Goal: Task Accomplishment & Management: Manage account settings

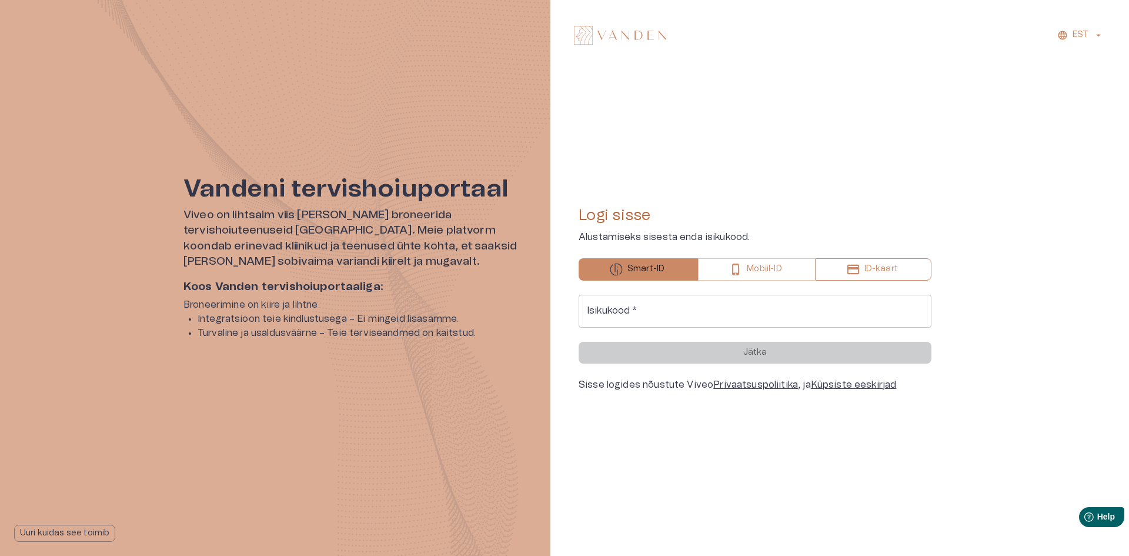
click at [895, 273] on p "ID-kaart" at bounding box center [882, 269] width 34 height 12
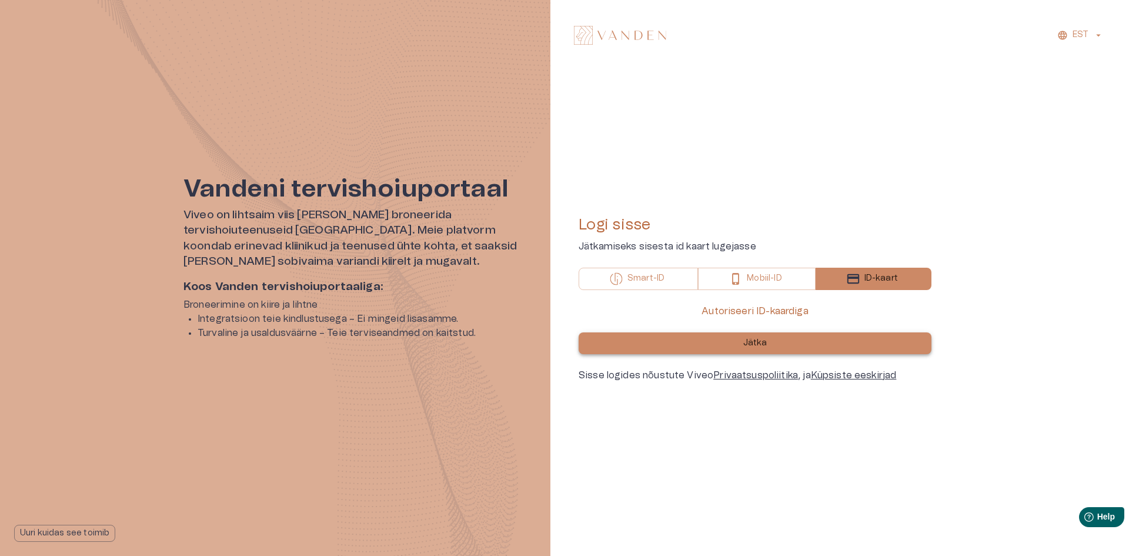
click at [753, 346] on p "Jätka" at bounding box center [755, 343] width 24 height 12
click at [448, 161] on div at bounding box center [275, 278] width 550 height 556
click at [369, 158] on div at bounding box center [275, 278] width 550 height 556
click at [747, 322] on form "Autoriseeri ID-kaardiga Jätka" at bounding box center [755, 329] width 353 height 50
click at [755, 342] on p "Jätka" at bounding box center [755, 343] width 24 height 12
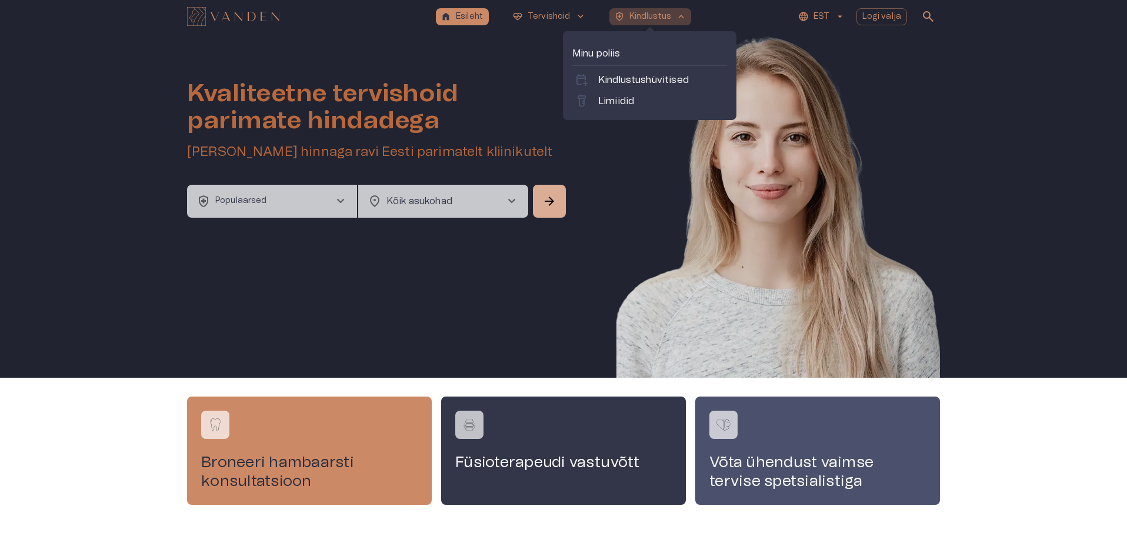
click at [645, 11] on p "Kindlustus" at bounding box center [650, 17] width 42 height 12
click at [687, 72] on div "calendar_add_on Kindlustushüvitised" at bounding box center [649, 80] width 155 height 19
click at [687, 76] on p "Kindlustushüvitised" at bounding box center [643, 80] width 91 height 14
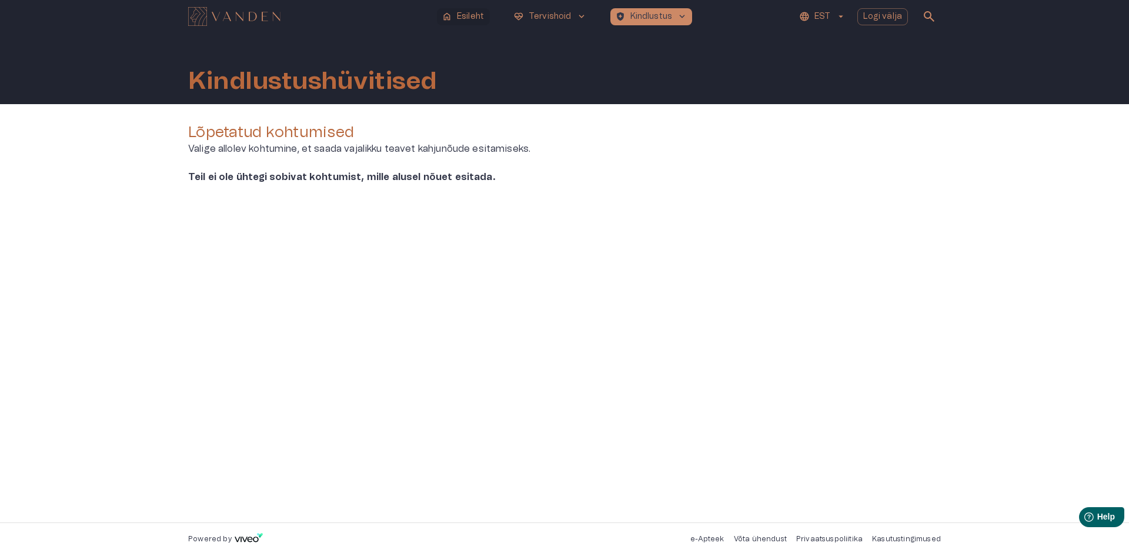
click at [473, 17] on p "Esileht" at bounding box center [470, 17] width 27 height 12
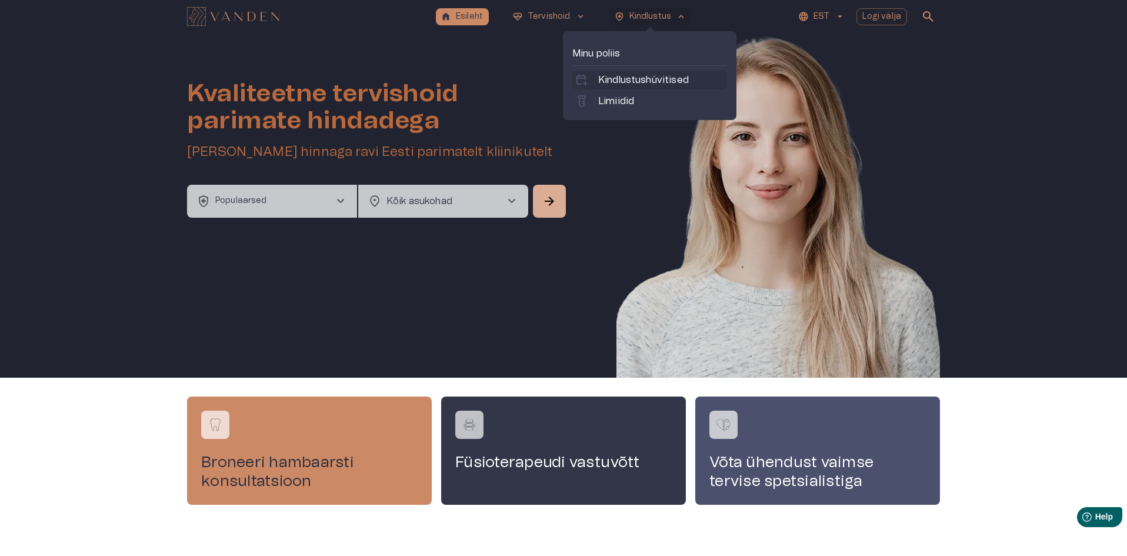
click at [667, 78] on p "Kindlustushüvitised" at bounding box center [643, 80] width 91 height 14
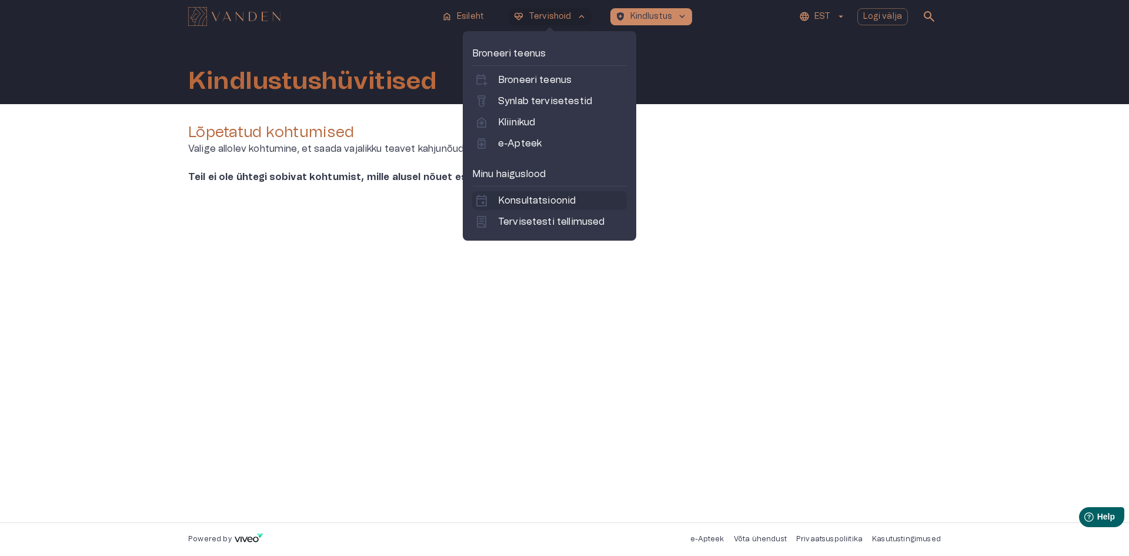
click at [578, 198] on link "event Konsultatsioonid" at bounding box center [550, 200] width 150 height 14
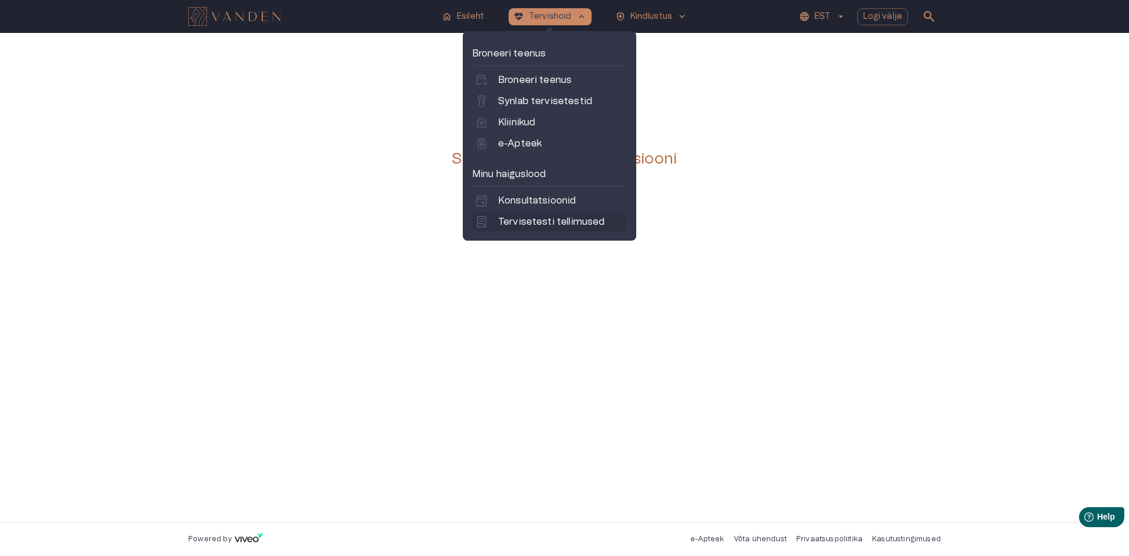
click at [542, 226] on p "Tervisetesti tellimused" at bounding box center [551, 222] width 106 height 14
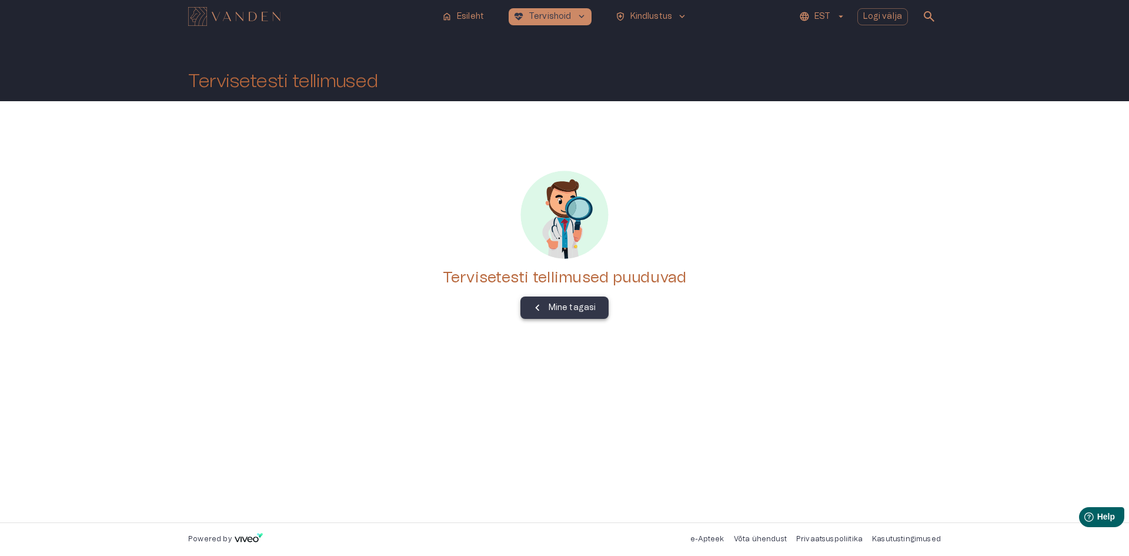
click at [536, 309] on icon "button" at bounding box center [537, 307] width 13 height 13
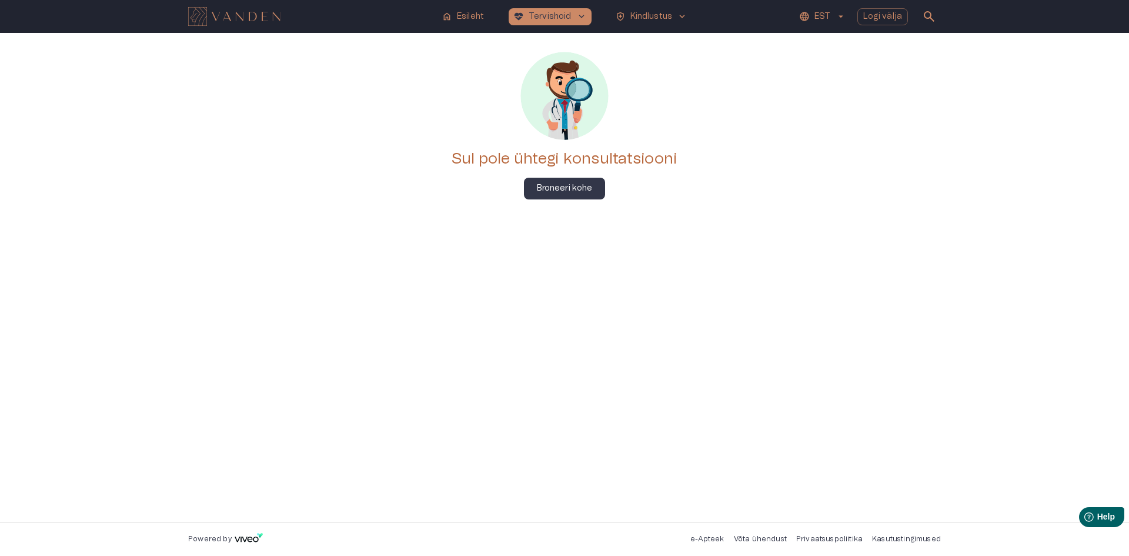
click at [225, 21] on img "Navigate to homepage" at bounding box center [234, 16] width 92 height 19
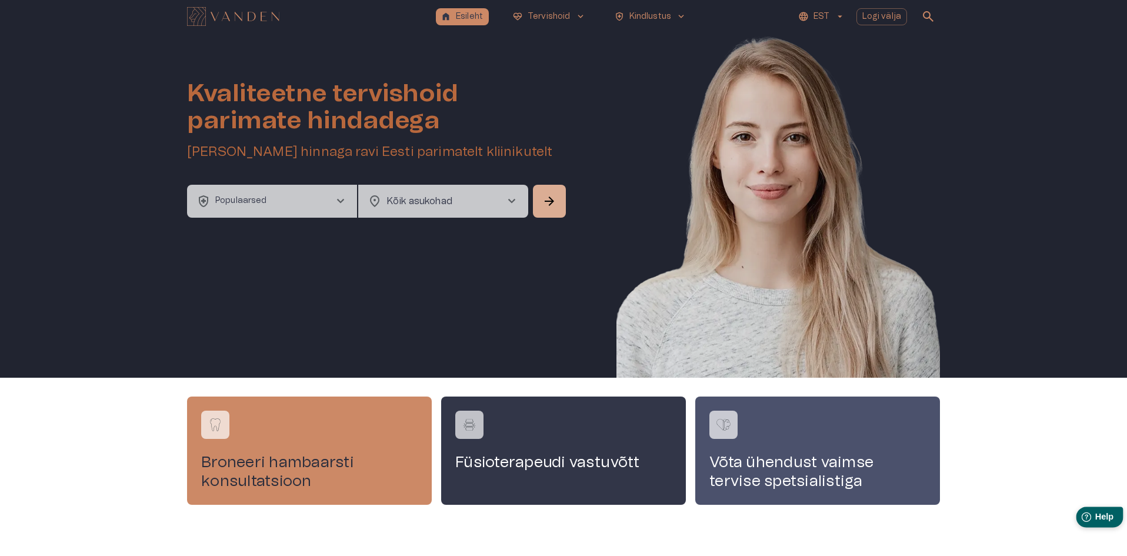
click at [1104, 513] on span "Help" at bounding box center [1103, 517] width 19 height 10
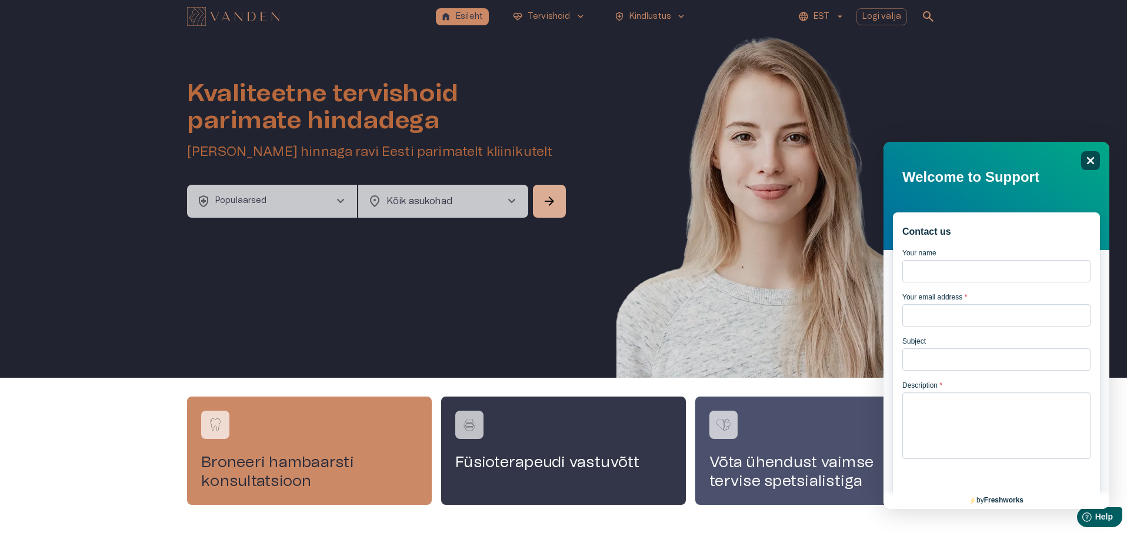
click at [1093, 157] on icon at bounding box center [1091, 161] width 8 height 8
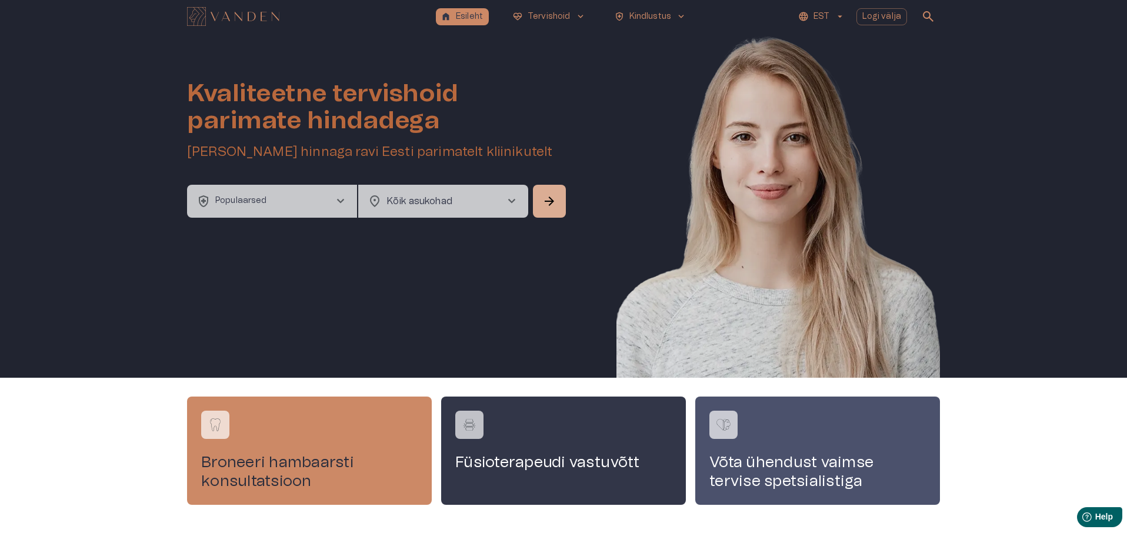
click at [348, 212] on button "health_and_safety Populaarsed chevron_right" at bounding box center [272, 201] width 170 height 33
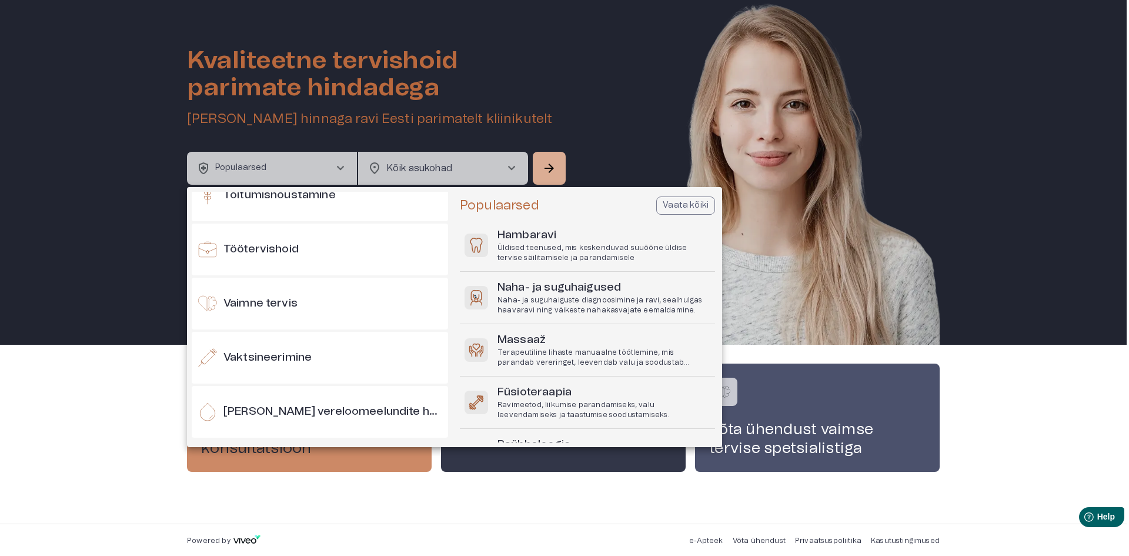
click at [101, 152] on div at bounding box center [564, 278] width 1129 height 556
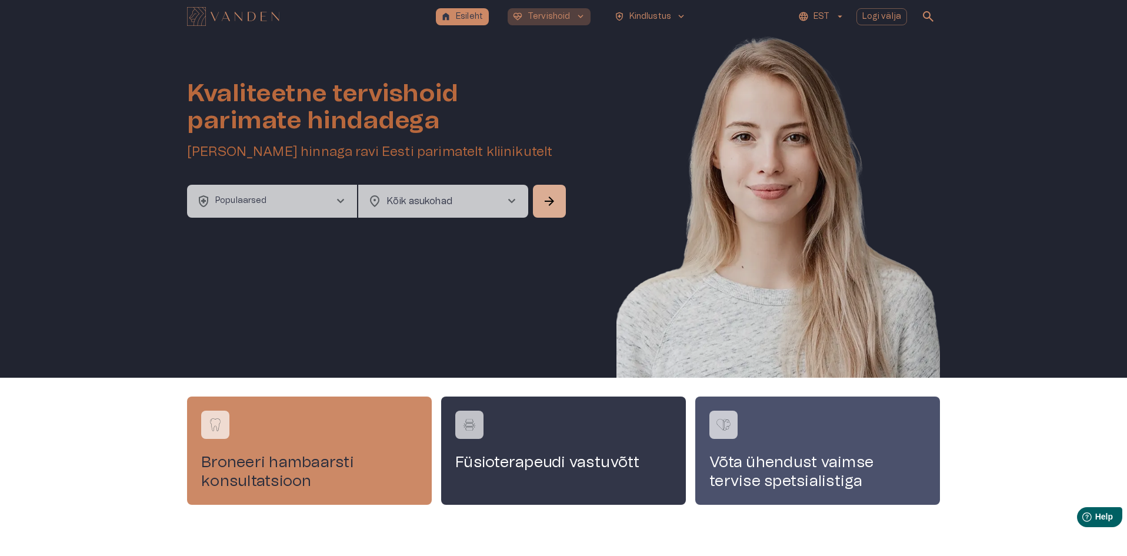
click at [579, 14] on span "keyboard_arrow_down" at bounding box center [580, 16] width 11 height 11
click at [560, 14] on p "Tervishoid" at bounding box center [549, 17] width 43 height 12
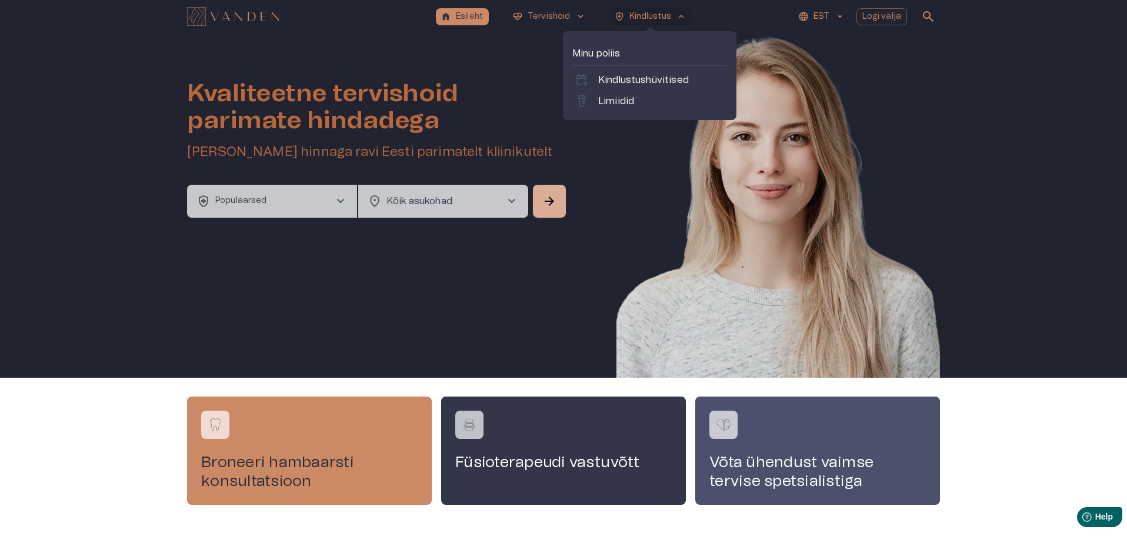
click at [659, 12] on p "Kindlustus" at bounding box center [650, 17] width 42 height 12
click at [647, 77] on p "Kindlustushüvitised" at bounding box center [643, 80] width 91 height 14
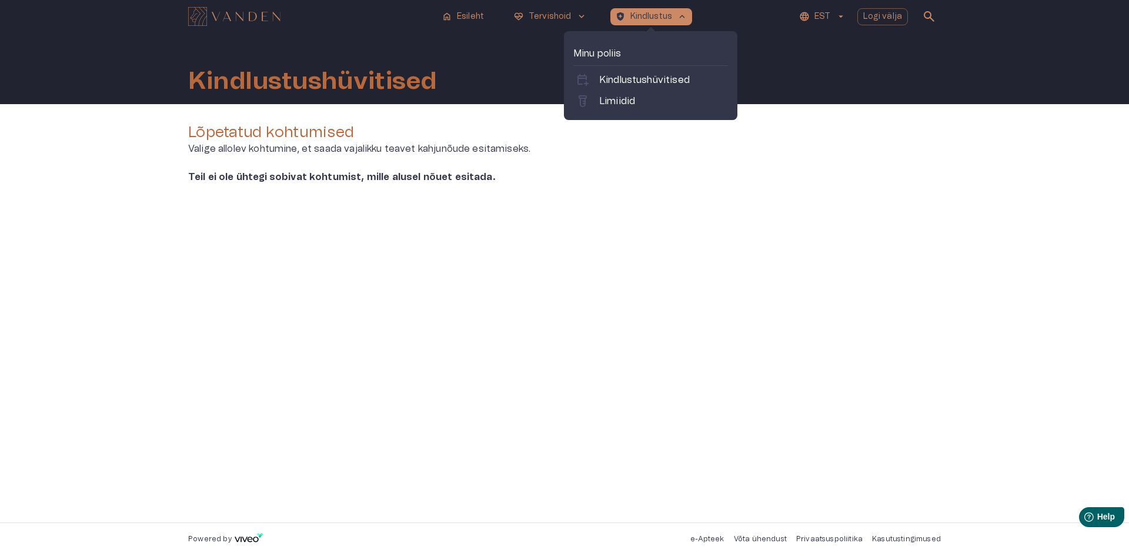
click at [598, 52] on p "Minu poliis" at bounding box center [650, 53] width 155 height 14
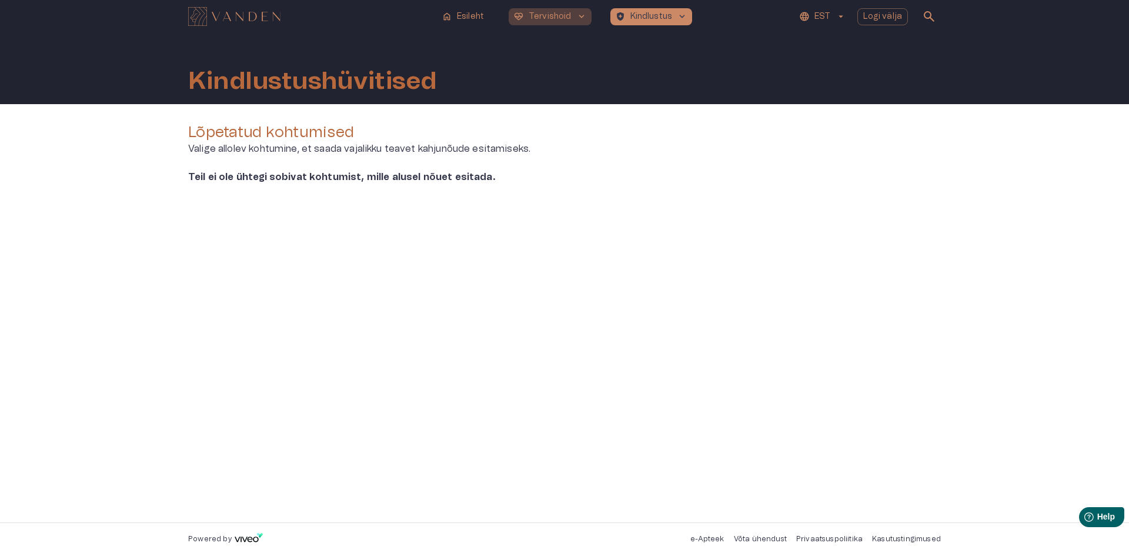
click at [549, 14] on p "Tervishoid" at bounding box center [550, 17] width 43 height 12
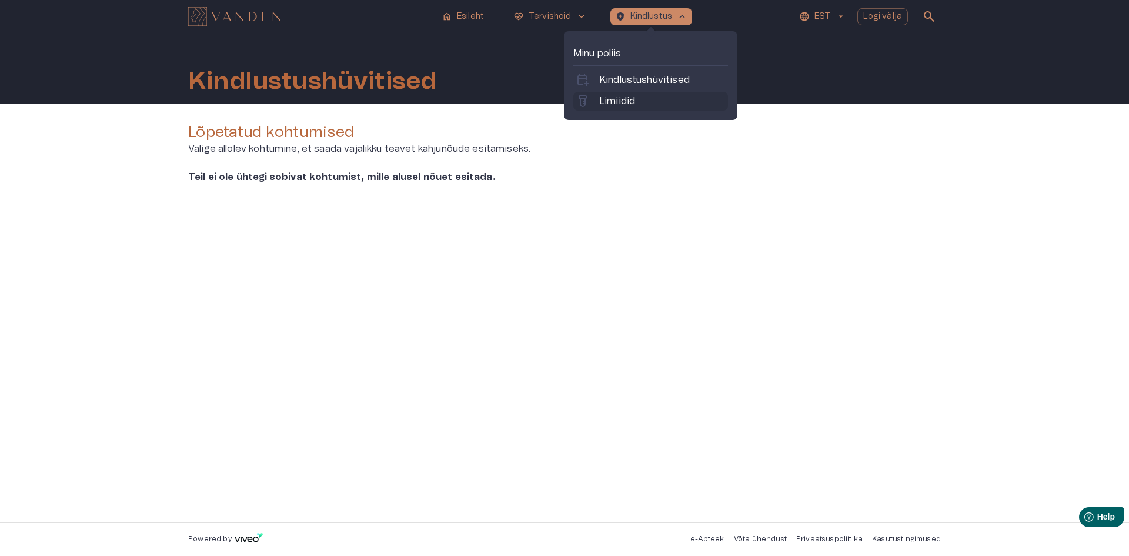
click at [625, 102] on p "Limiidid" at bounding box center [617, 101] width 36 height 14
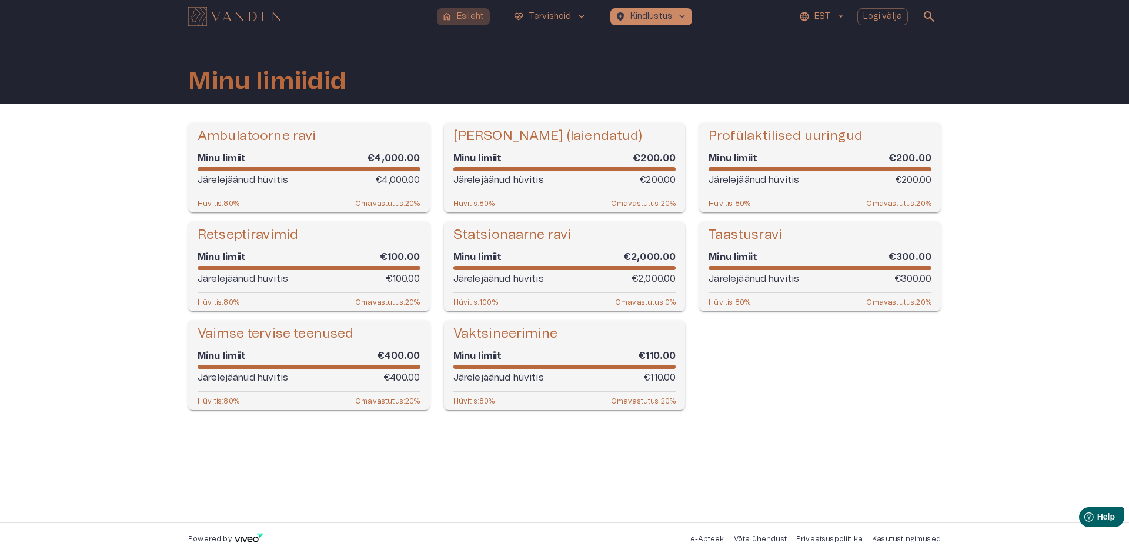
click at [479, 15] on p "Esileht" at bounding box center [470, 17] width 27 height 12
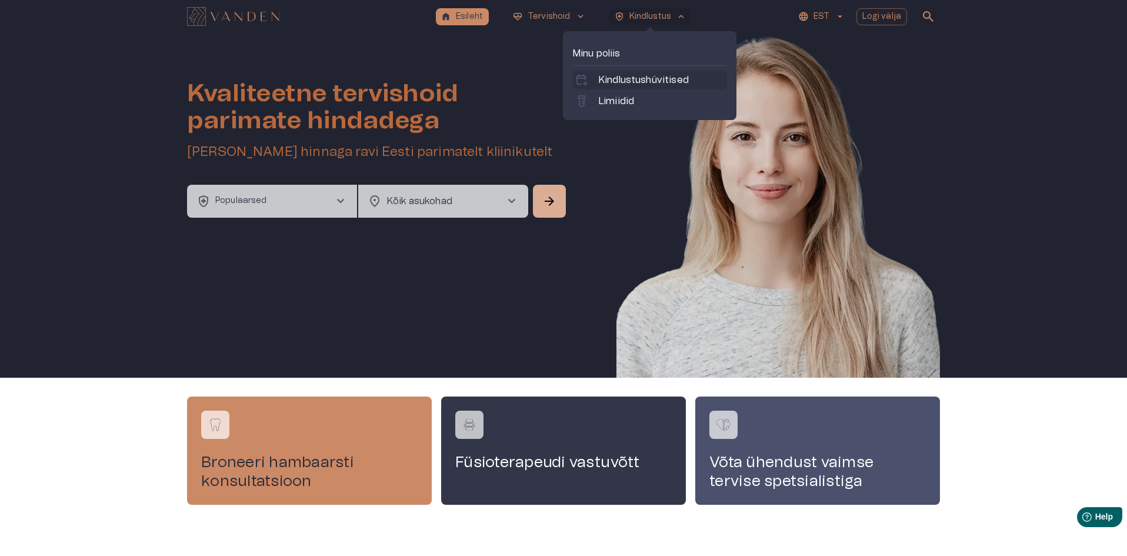
click at [629, 81] on p "Kindlustushüvitised" at bounding box center [643, 80] width 91 height 14
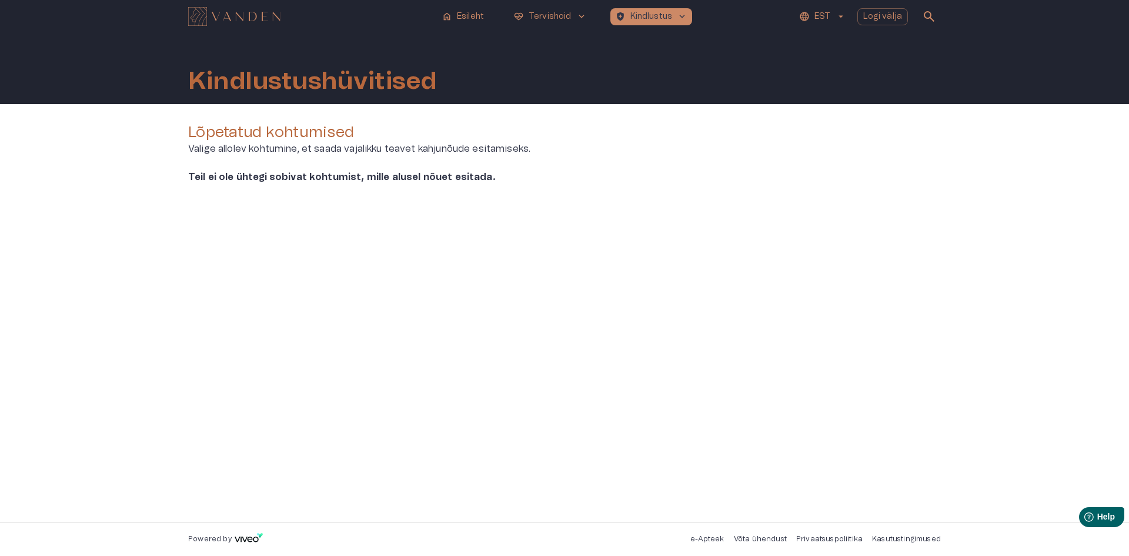
click at [456, 179] on p "Teil ei ole ühtegi sobivat kohtumist, mille alusel nõuet esitada." at bounding box center [375, 177] width 374 height 14
click at [544, 375] on div "Lõpetatud kohtumised Valige allolev kohtumine, et saada vajalikku teavet kahjun…" at bounding box center [564, 313] width 753 height 381
click at [568, 235] on div "Lõpetatud kohtumised Valige allolev kohtumine, et saada vajalikku teavet kahjun…" at bounding box center [564, 313] width 753 height 381
click at [609, 329] on div "Lõpetatud kohtumised Valige allolev kohtumine, et saada vajalikku teavet kahjun…" at bounding box center [564, 313] width 753 height 381
drag, startPoint x: 223, startPoint y: 138, endPoint x: 273, endPoint y: 151, distance: 51.6
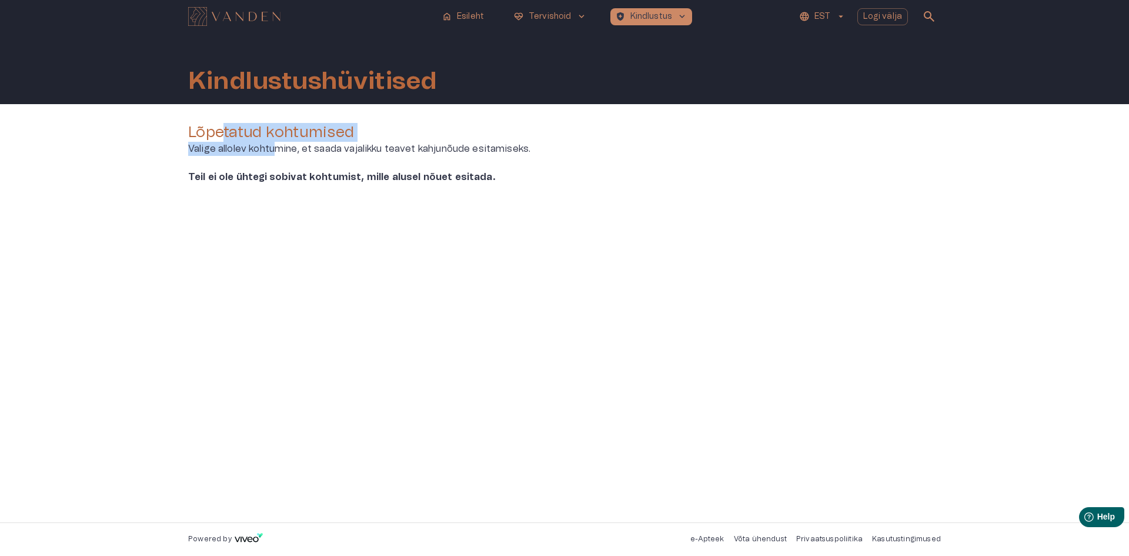
click at [273, 151] on div "Lõpetatud kohtumised Valige allolev kohtumine, et saada vajalikku teavet kahjun…" at bounding box center [564, 139] width 753 height 33
click at [291, 151] on p "Valige allolev kohtumine, et saada vajalikku teavet kahjunõude esitamiseks." at bounding box center [564, 149] width 753 height 14
click at [394, 188] on div "Teil ei ole ühtegi sobivat kohtumist, mille alusel nõuet esitada." at bounding box center [564, 182] width 753 height 24
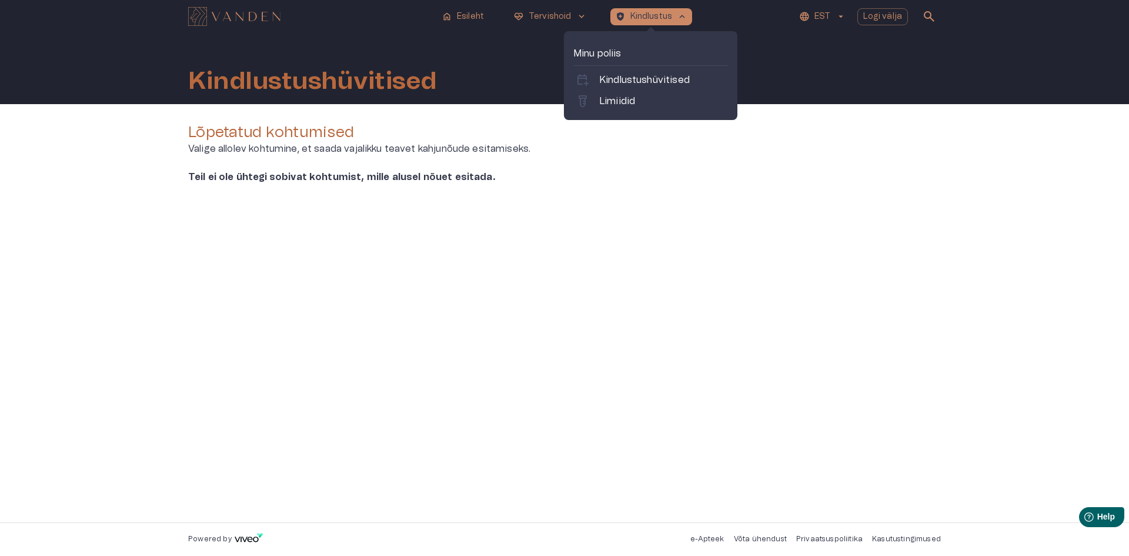
click at [608, 56] on p "Minu poliis" at bounding box center [650, 53] width 155 height 14
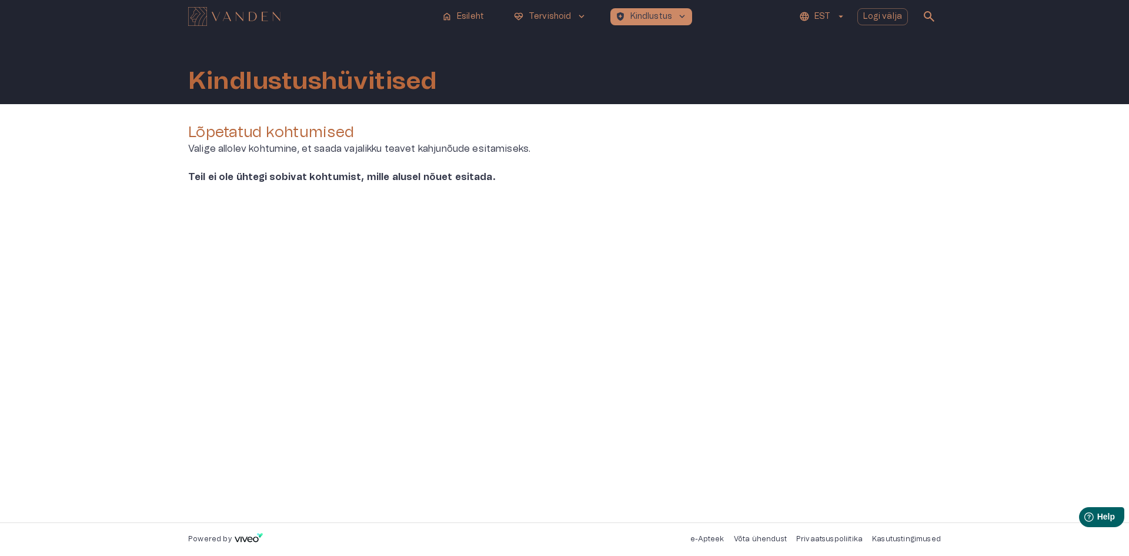
click at [810, 207] on div "Lõpetatud kohtumised Valige allolev kohtumine, et saada vajalikku teavet kahjun…" at bounding box center [564, 313] width 753 height 381
click at [881, 19] on p "Logi välja" at bounding box center [882, 17] width 39 height 12
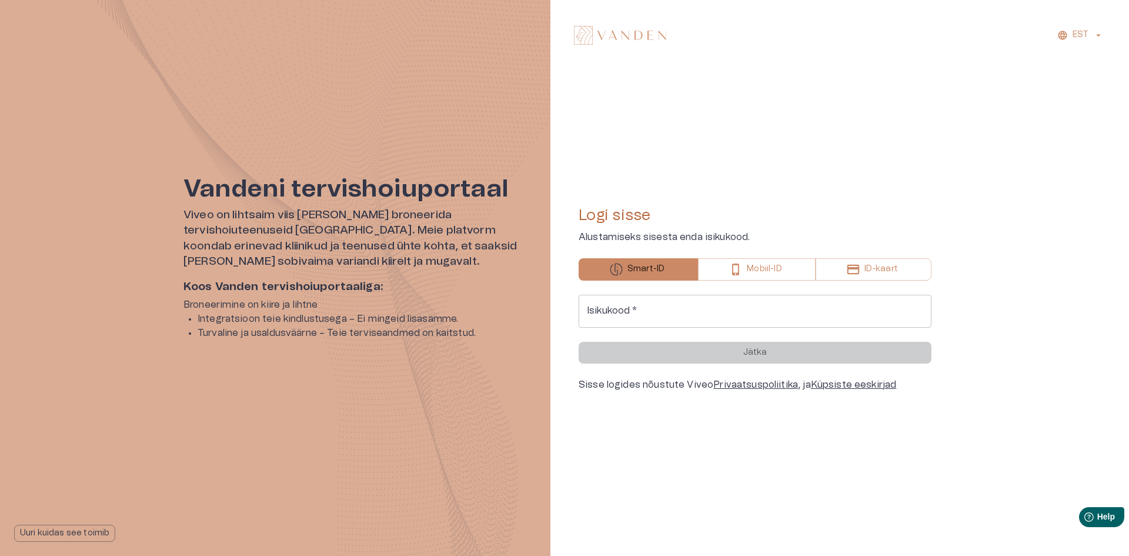
click at [746, 107] on div "Logi sisse Alustamiseks sisesta enda isikukood. Smart-ID Mobiil-ID ID-kaart Isi…" at bounding box center [755, 298] width 353 height 429
click at [857, 265] on icon "button" at bounding box center [853, 268] width 12 height 9
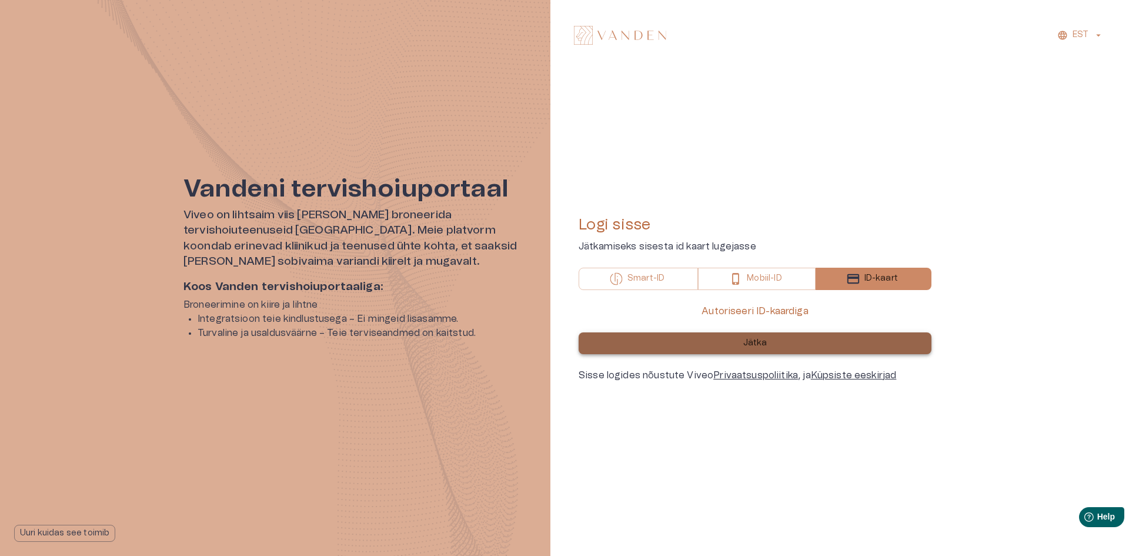
click at [757, 349] on button "Jätka" at bounding box center [755, 343] width 353 height 22
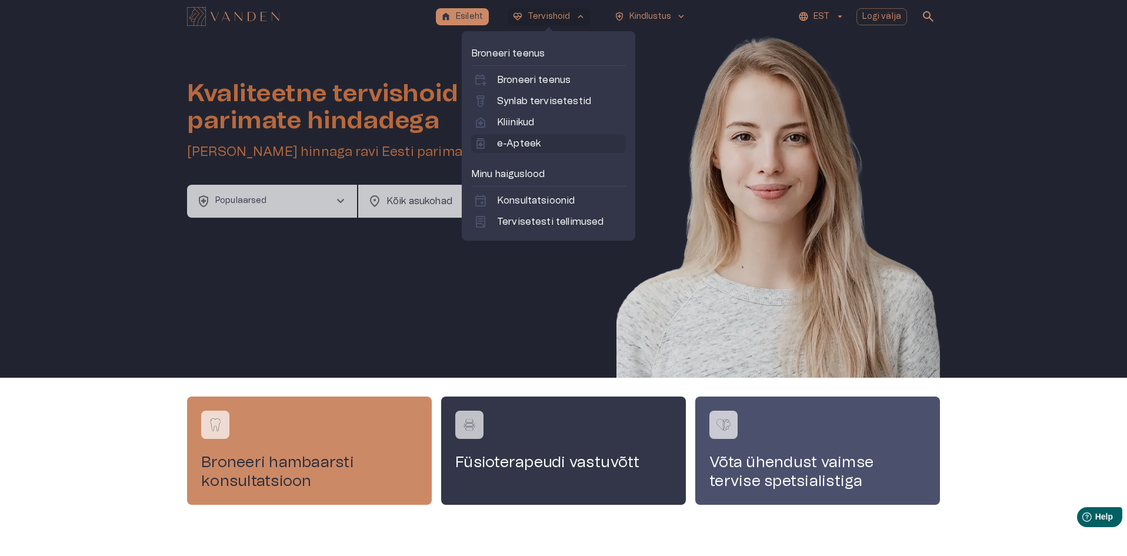
click at [535, 139] on p "e-Apteek" at bounding box center [519, 143] width 44 height 14
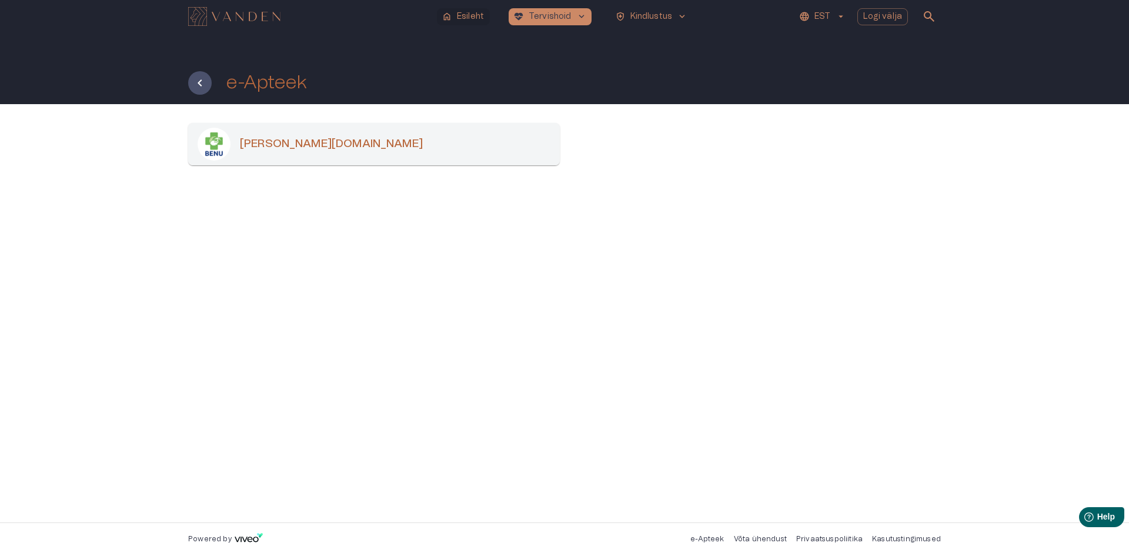
click at [463, 19] on p "Esileht" at bounding box center [470, 17] width 27 height 12
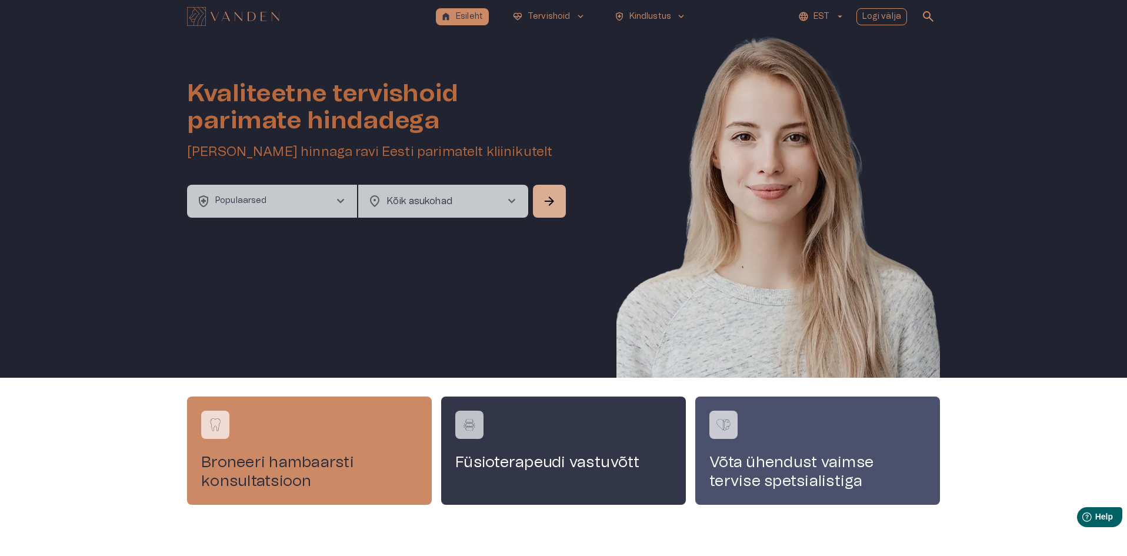
click at [885, 19] on p "Logi välja" at bounding box center [881, 17] width 39 height 12
